Goal: Find specific page/section: Find specific page/section

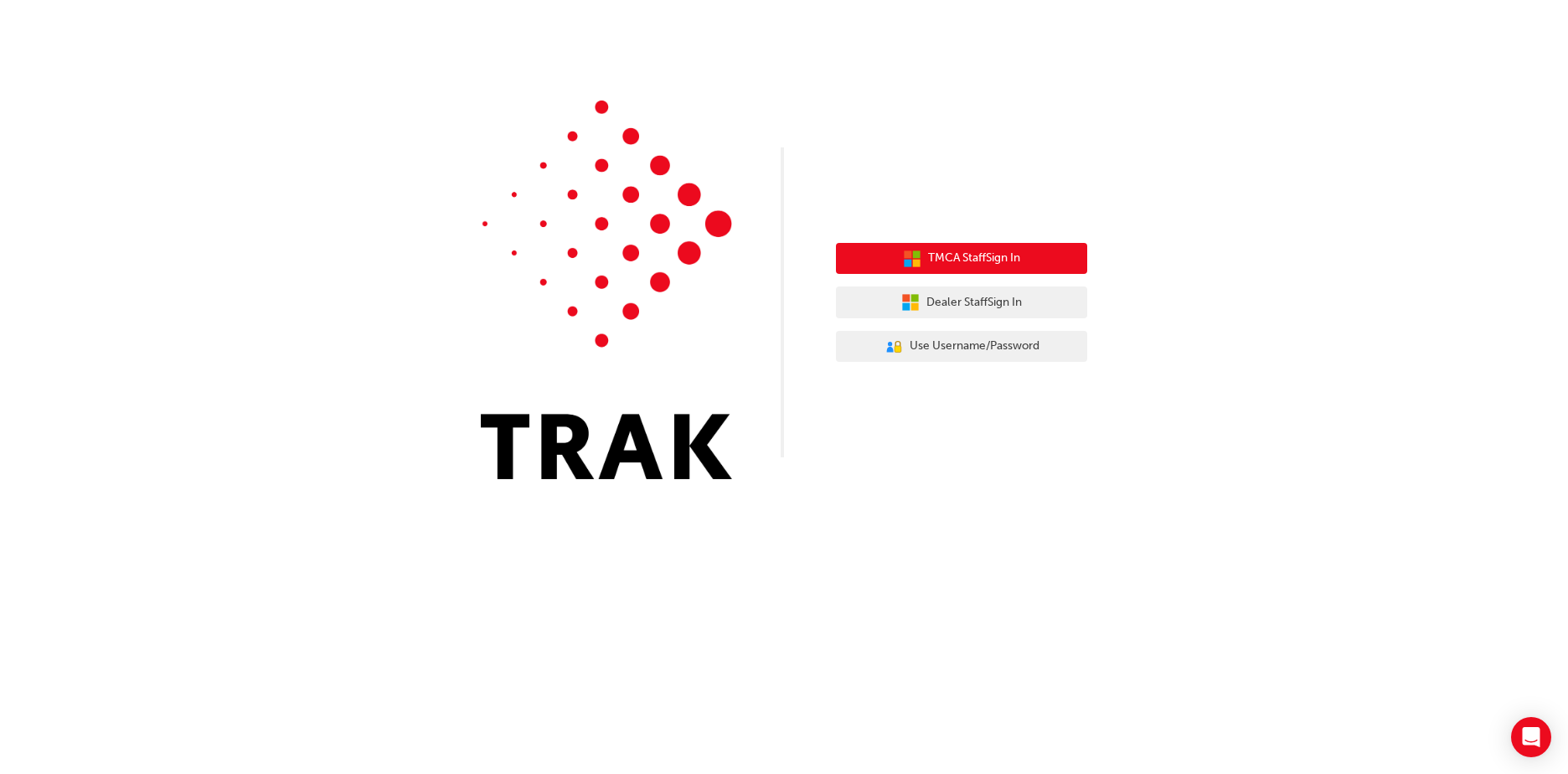
click at [954, 252] on span "TMCA Staff Sign In" at bounding box center [974, 258] width 92 height 19
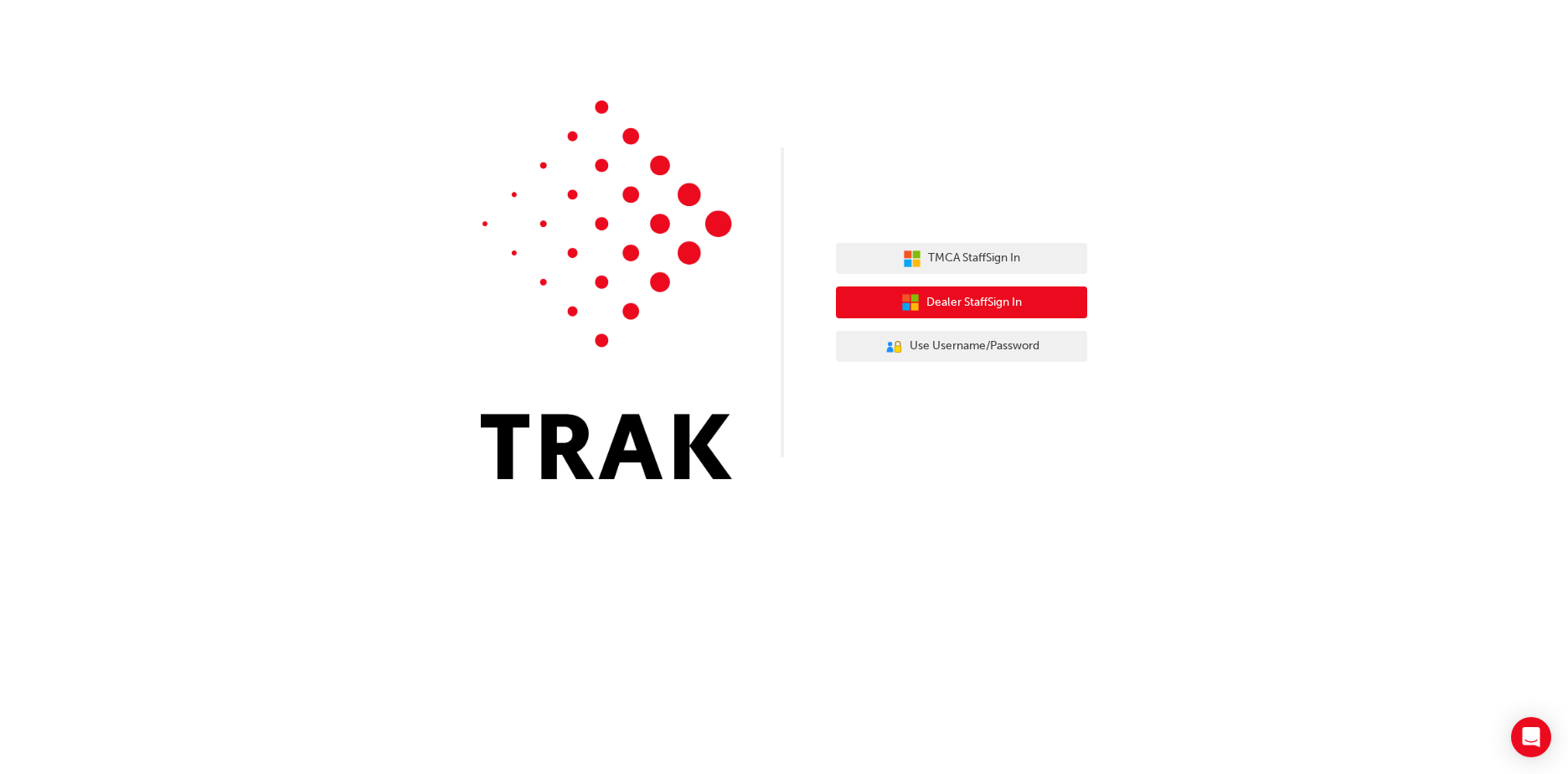
click at [978, 297] on span "Dealer Staff Sign In" at bounding box center [974, 302] width 96 height 19
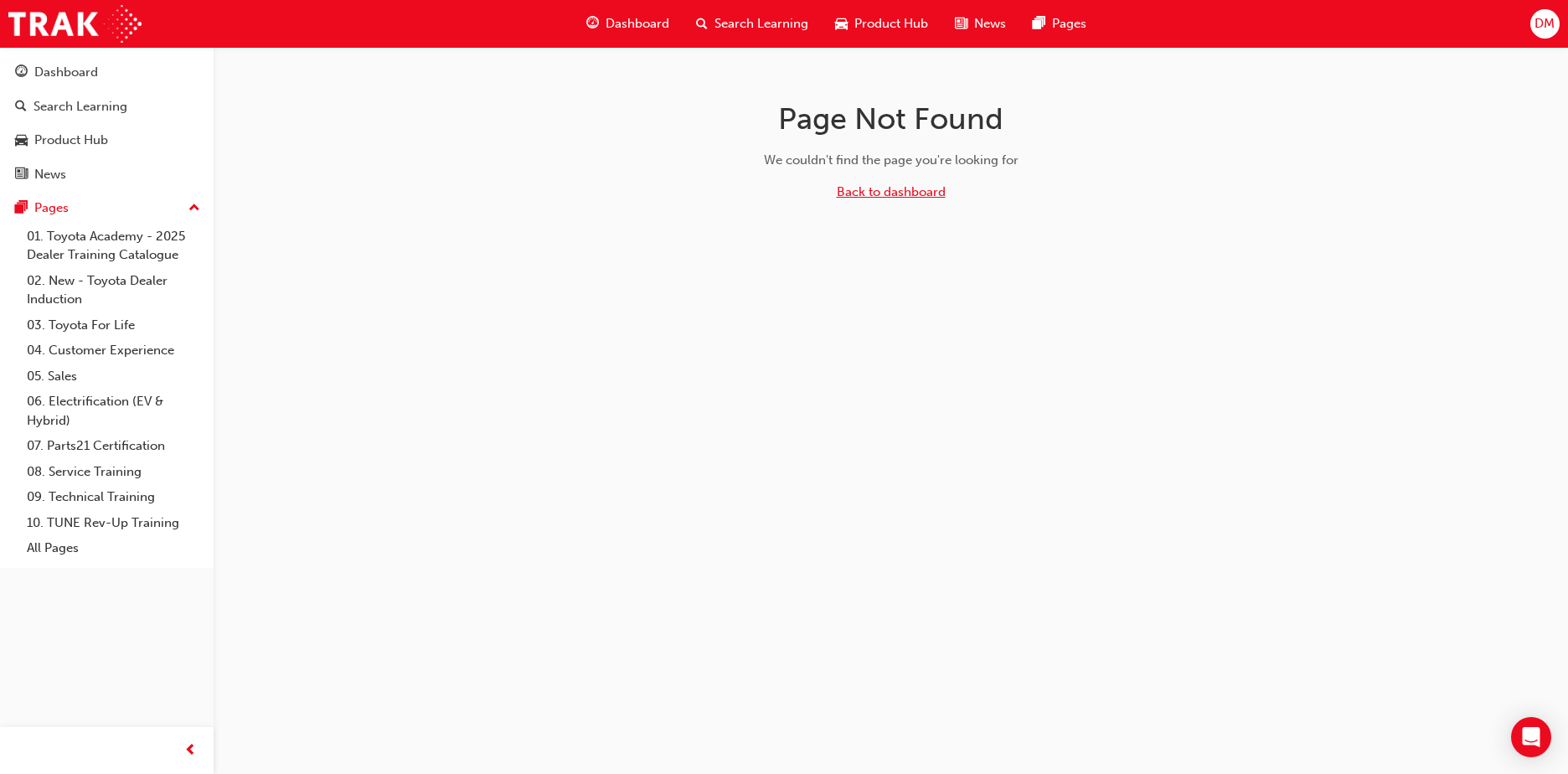
click at [856, 187] on link "Back to dashboard" at bounding box center [891, 192] width 109 height 15
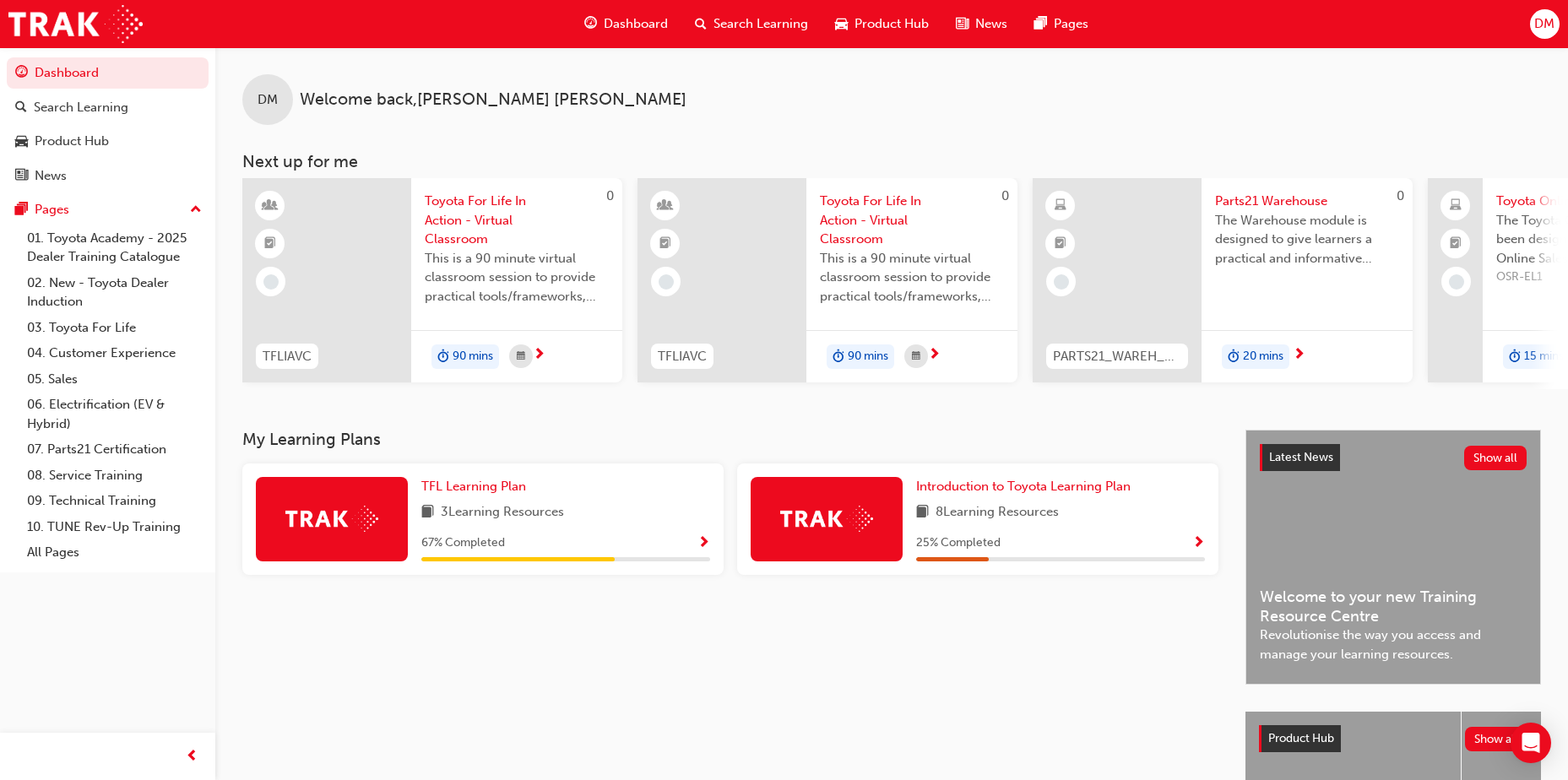
click at [627, 19] on span "Dashboard" at bounding box center [635, 24] width 64 height 20
click at [627, 21] on span "Dashboard" at bounding box center [635, 24] width 64 height 20
click at [1543, 20] on span "DM" at bounding box center [1544, 24] width 20 height 20
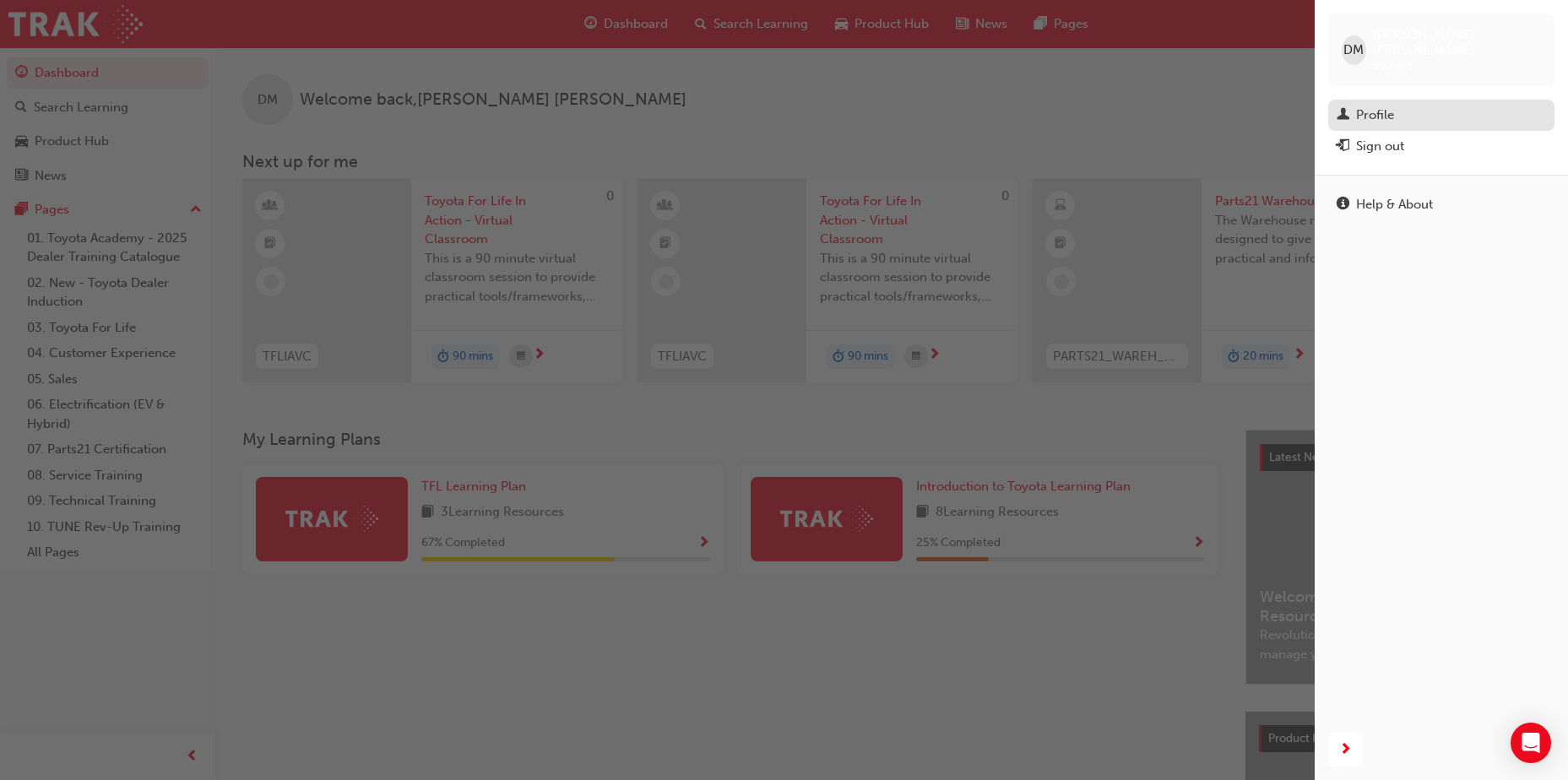
click at [1380, 106] on div "Profile" at bounding box center [1375, 115] width 38 height 20
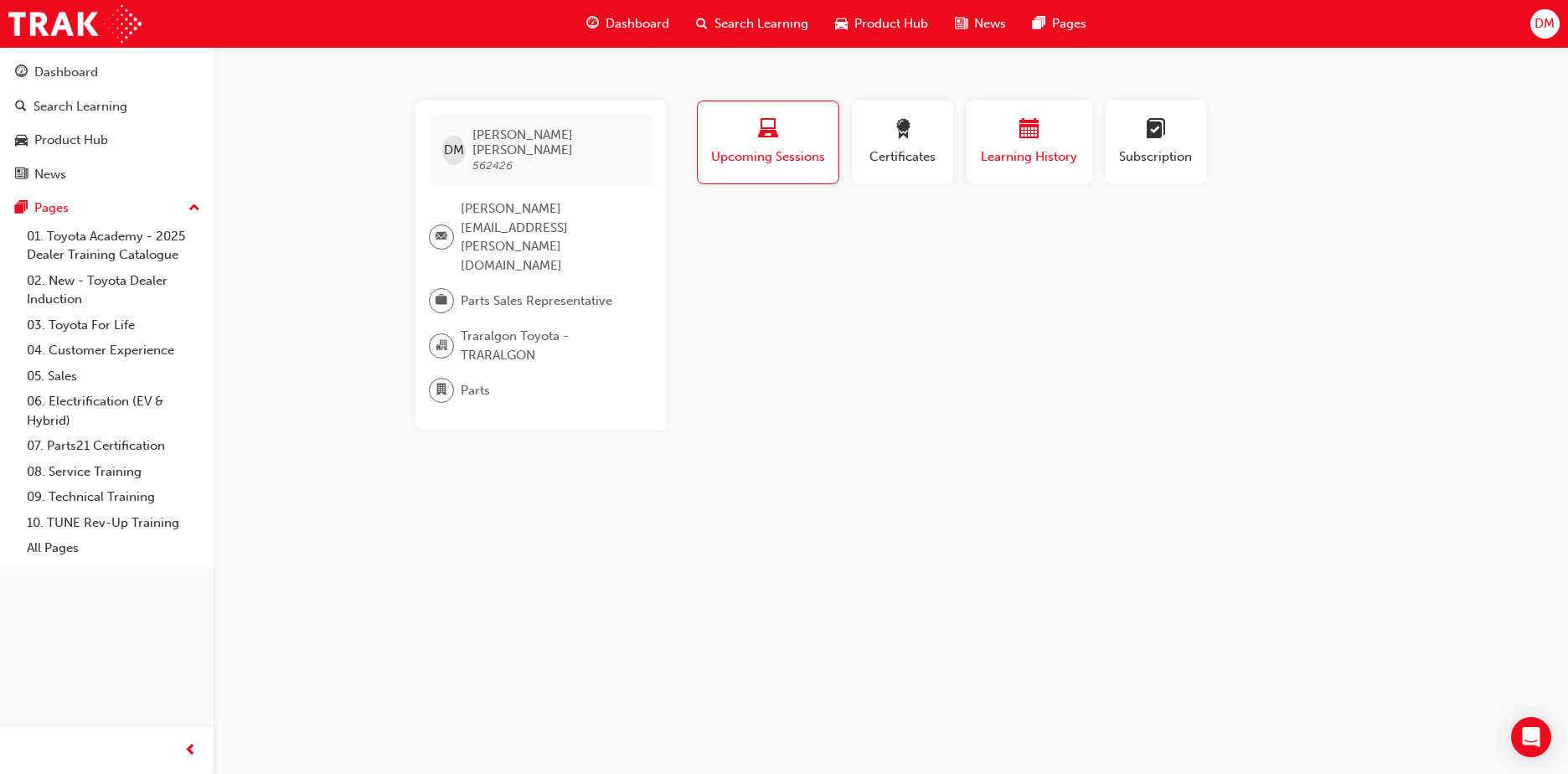
click at [1042, 141] on div "button" at bounding box center [1029, 131] width 101 height 26
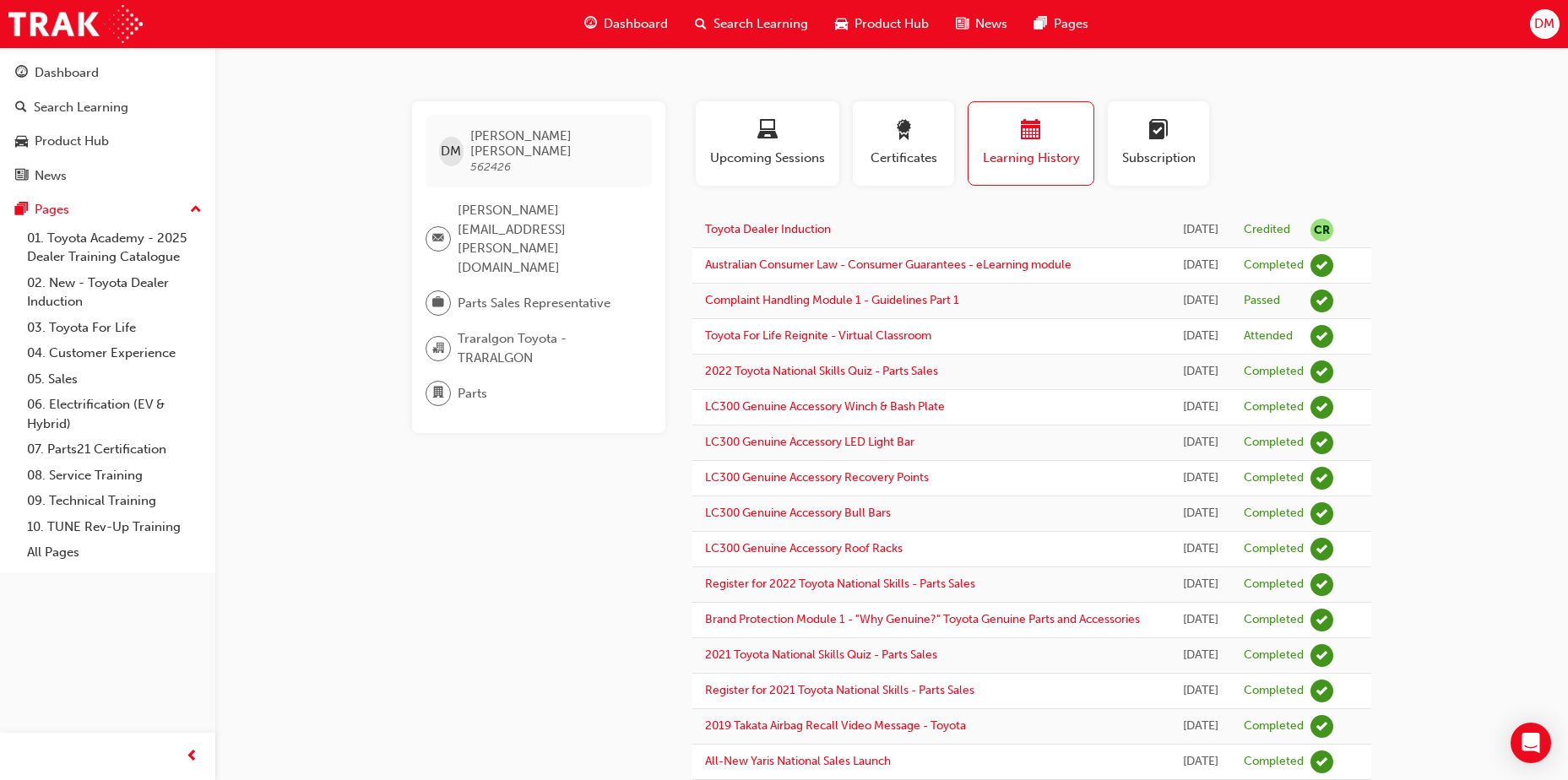
drag, startPoint x: 987, startPoint y: 416, endPoint x: 1488, endPoint y: 473, distance: 504.2
click at [1489, 473] on div "DM Darrin McFarlane 562426 darrin.mcfarlane@traralgontoyota.com.au Parts Sales …" at bounding box center [784, 719] width 1568 height 1440
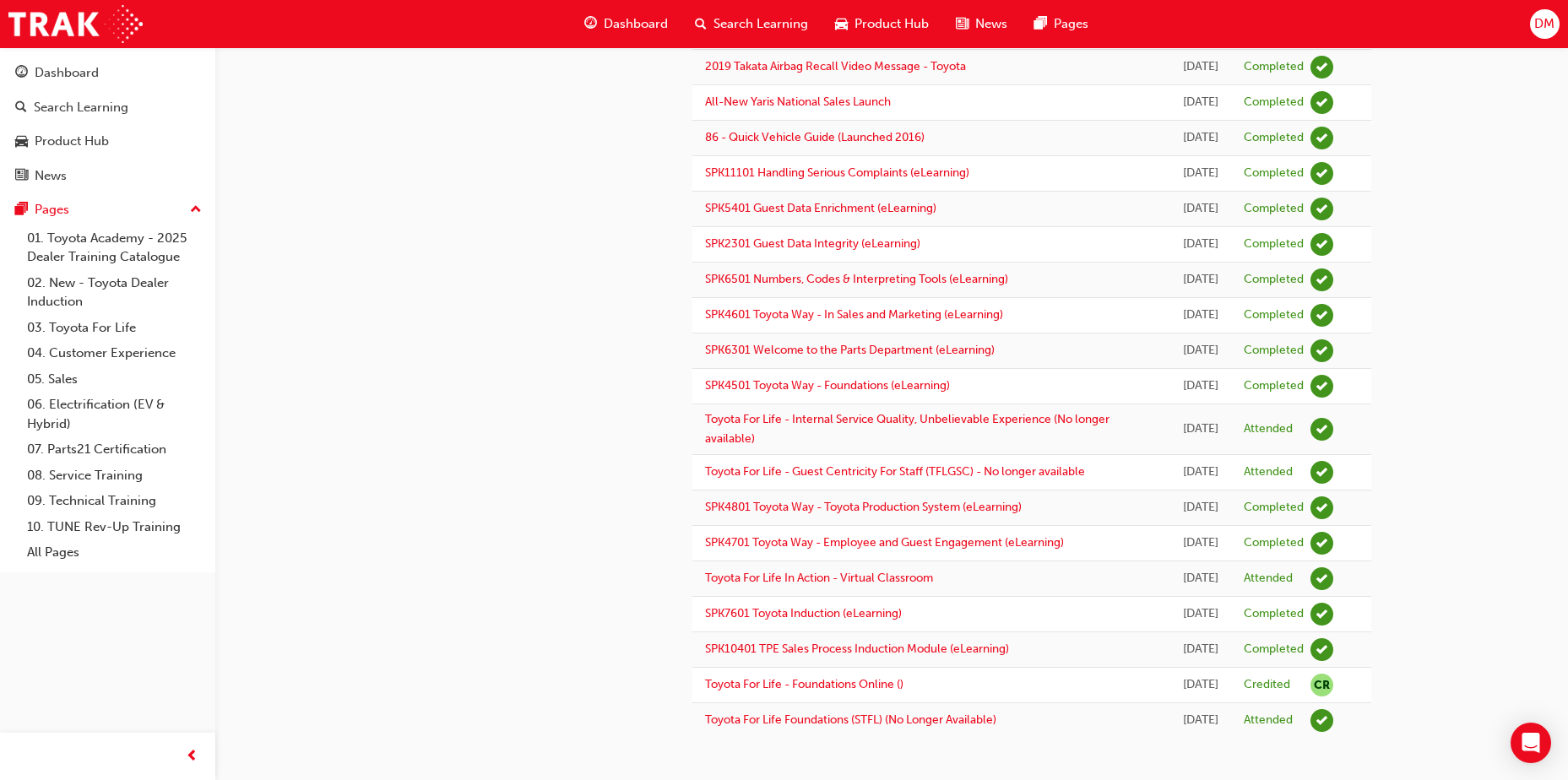
scroll to position [948, 0]
